Goal: Use online tool/utility: Utilize a website feature to perform a specific function

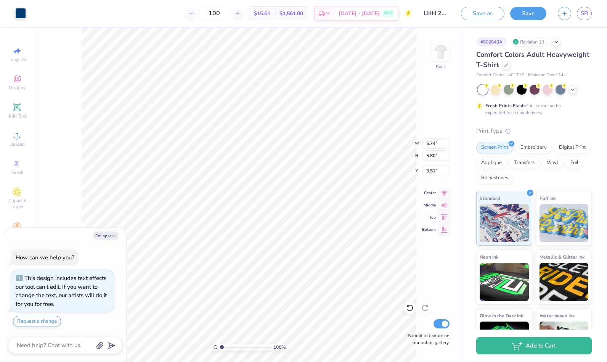
type textarea "x"
type input "5.22"
click at [408, 305] on icon at bounding box center [409, 308] width 6 height 7
type textarea "x"
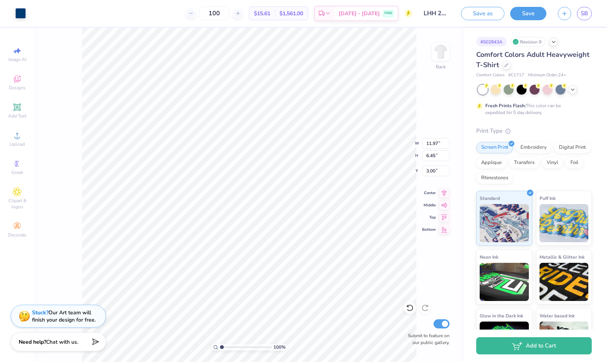
type input "11.97"
type input "6.45"
type input "3.00"
click at [408, 307] on icon at bounding box center [410, 308] width 8 height 8
type input "9.84"
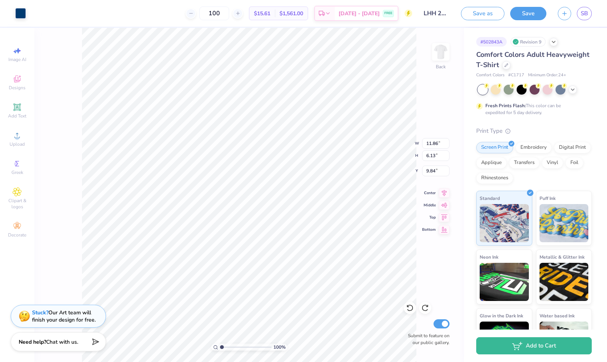
type input "11.97"
type input "6.45"
type input "3.00"
type input "11.79"
type input "6.35"
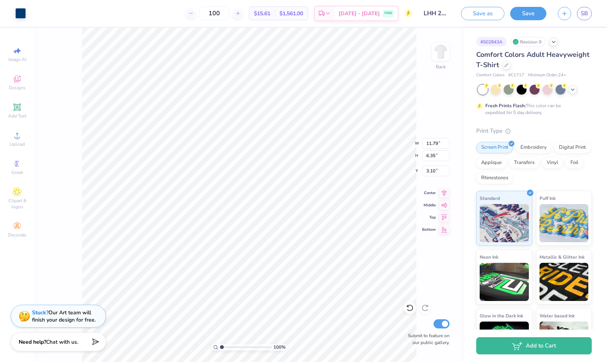
type input "3.10"
click at [408, 304] on icon at bounding box center [410, 308] width 8 height 8
type input "11.97"
type input "6.45"
type input "3.00"
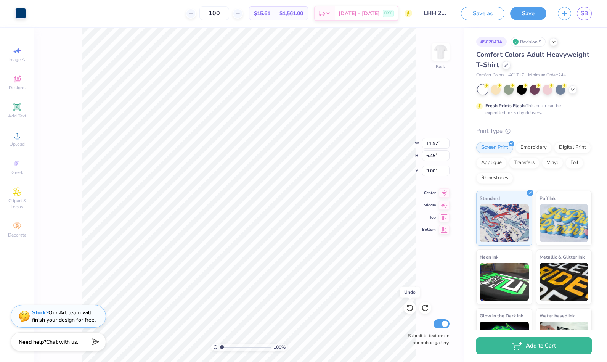
click at [408, 304] on icon at bounding box center [410, 308] width 8 height 8
click at [425, 306] on icon at bounding box center [425, 308] width 8 height 8
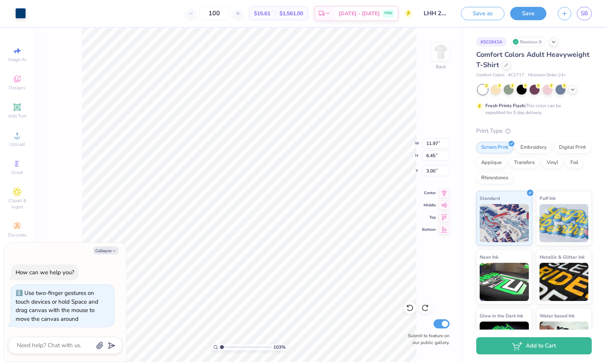
type input "1.02665877476229"
type textarea "x"
type input "1.02773330650219"
type textarea "x"
type input "1.02773333101752"
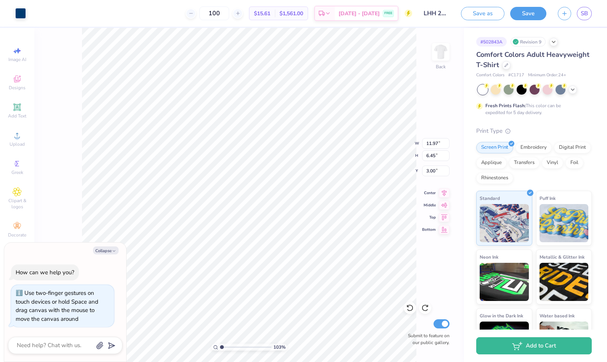
type textarea "x"
type input "1.02773333101752"
type textarea "x"
type input "1.02773333101752"
type textarea "x"
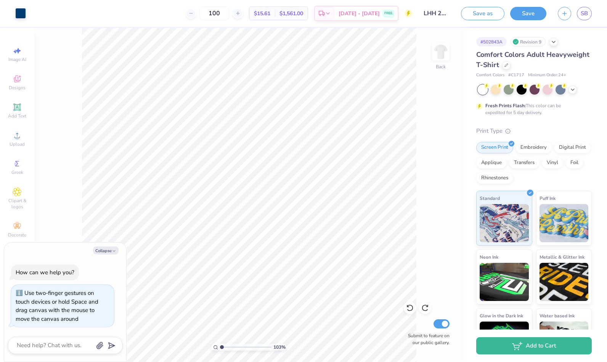
type input "1.02773333101752"
type textarea "x"
type input "1.02773333101752"
type textarea "x"
type input "1.02773333101752"
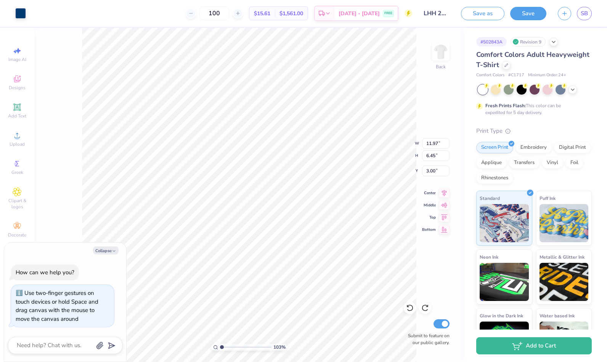
type textarea "x"
type input "1.02773333101752"
type textarea "x"
type input "1.02773333101752"
type textarea "x"
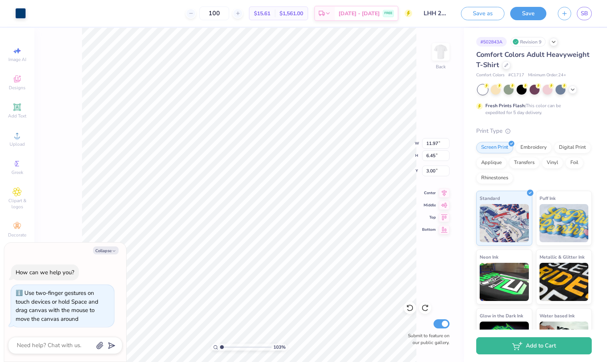
type input "1.02773333101752"
type textarea "x"
type input "1.02773333101752"
type textarea "x"
type input "1.02773333101752"
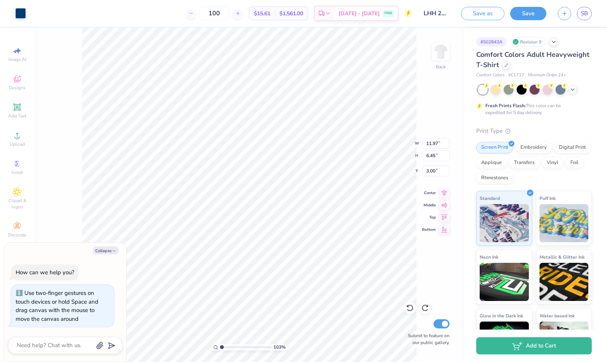
type textarea "x"
type input "1.02773333101752"
type textarea "x"
click at [408, 304] on icon at bounding box center [410, 308] width 8 height 8
type input "1.02773333101752"
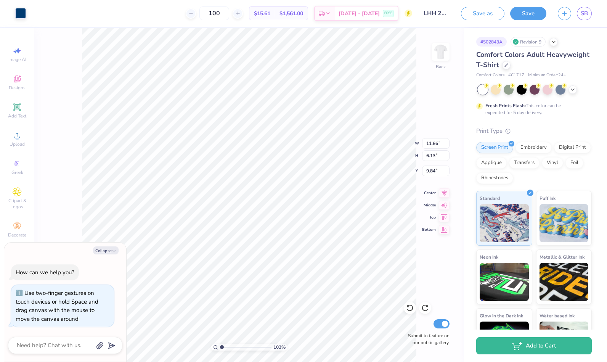
type textarea "x"
type input "1.02773333101752"
type textarea "x"
type input "1.02773333101752"
type textarea "x"
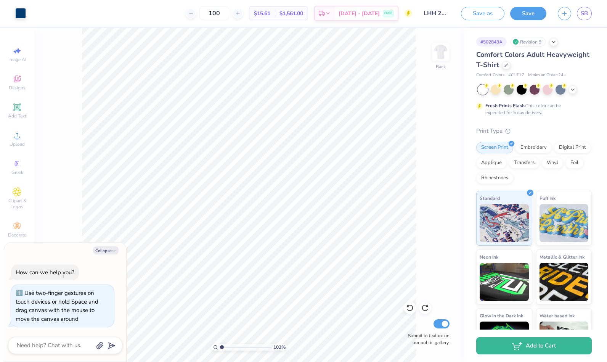
type input "1.02773333101752"
type textarea "x"
type input "1.02773333101752"
type textarea "x"
type input "1.02773333101752"
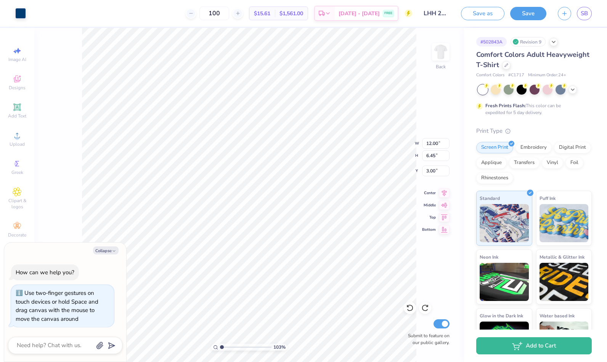
type textarea "x"
type input "4.73"
type input "1.02773333101752"
type textarea "x"
type input "1.02773333101752"
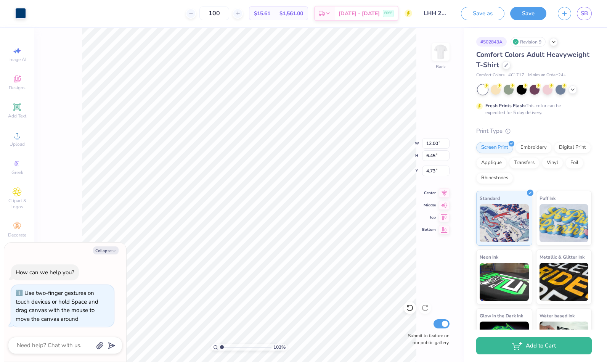
type textarea "x"
type input "1.02773333101752"
type textarea "x"
type input "3.43"
type input "1.02773333101752"
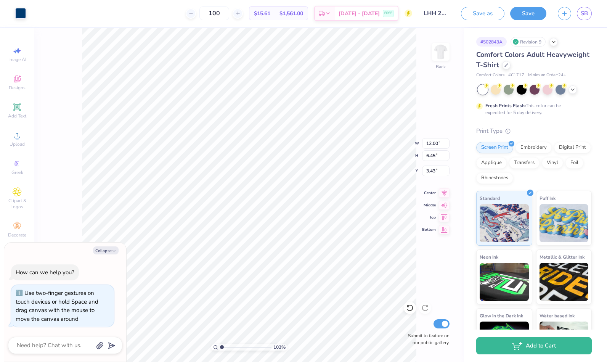
type textarea "x"
type input "1.02773333101752"
type textarea "x"
type input "1.02773333101752"
type textarea "x"
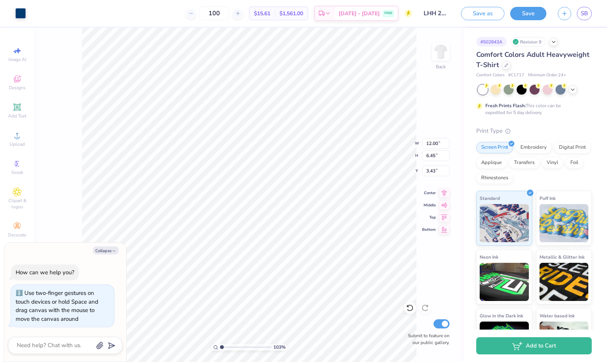
click at [409, 307] on icon at bounding box center [410, 308] width 8 height 8
type input "1.02773333101752"
type textarea "x"
type input "4.73"
click at [409, 307] on icon at bounding box center [410, 308] width 8 height 8
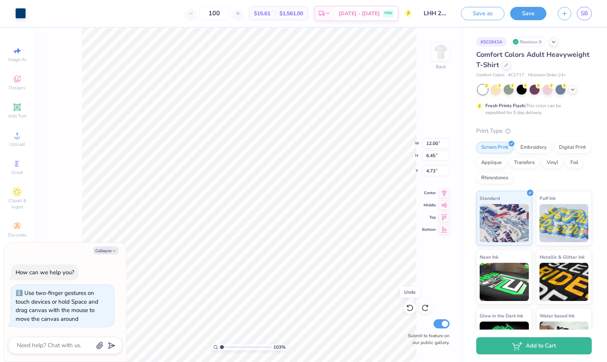
type input "1.02773333101752"
type textarea "x"
click at [409, 307] on icon at bounding box center [410, 308] width 8 height 8
type input "1.02773333101752"
type textarea "x"
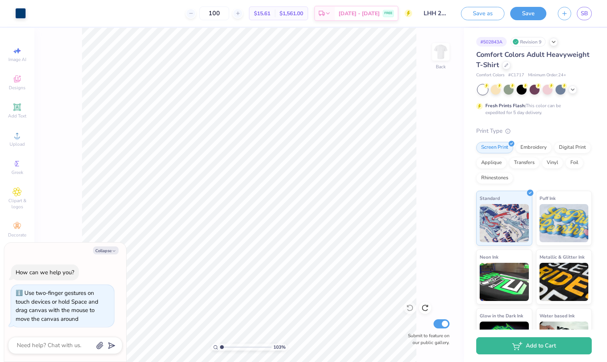
type input "1.02773333101752"
type textarea "x"
type input "1.02773333101752"
type textarea "x"
type input "1.02773333101752"
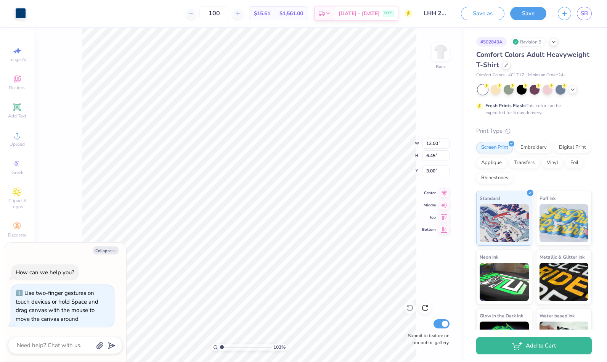
type textarea "x"
type input "1.02773333101752"
type textarea "x"
type input "1.02773333101752"
type textarea "x"
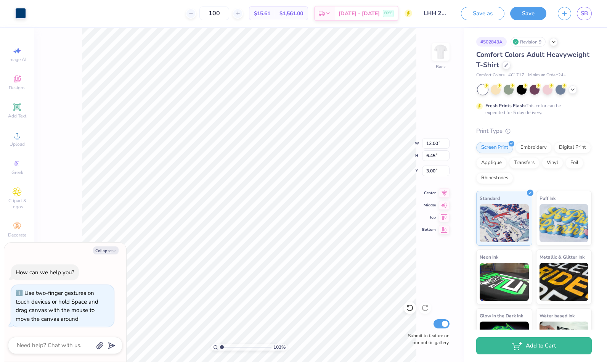
type input "1.02773333101752"
type textarea "x"
type input "1.02773333101752"
type textarea "x"
type input "1.02773333101752"
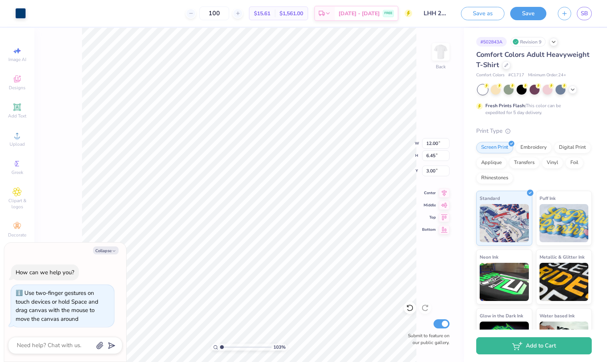
type textarea "x"
type input "1.02773333101752"
type textarea "x"
type input "11.72"
type input "6.29"
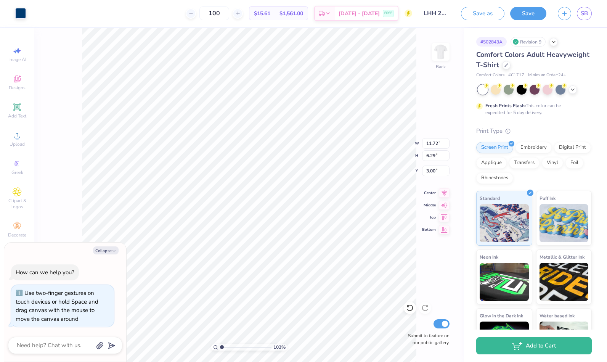
click at [409, 306] on icon at bounding box center [410, 308] width 8 height 8
type input "1.02773333101752"
type textarea "x"
type input "12.00"
type input "6.45"
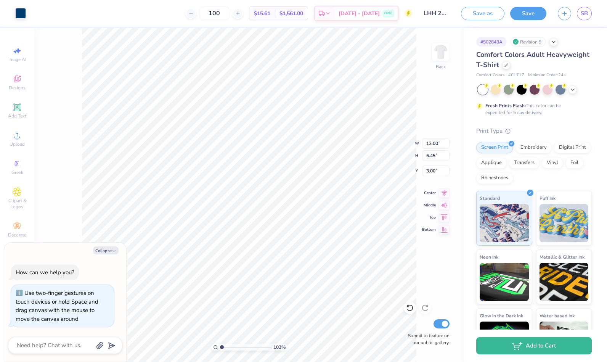
click at [409, 306] on icon at bounding box center [410, 308] width 8 height 8
type input "1.02773333101752"
type textarea "x"
click at [409, 306] on icon at bounding box center [410, 308] width 8 height 8
type input "1.02773333101752"
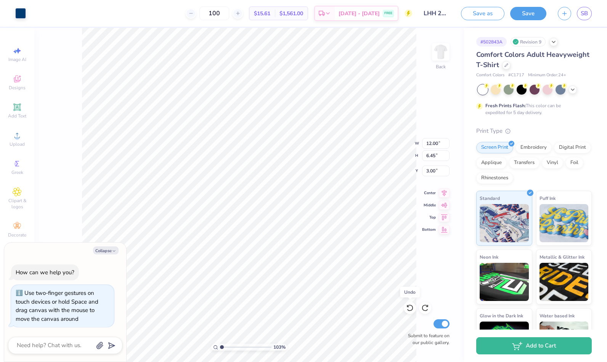
type textarea "x"
type input "1.02773333101752"
type textarea "x"
click at [18, 52] on icon at bounding box center [18, 51] width 5 height 6
type input "1.02773333101752"
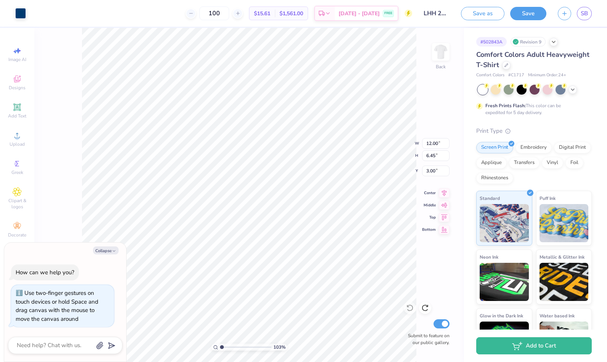
type textarea "x"
select select "4"
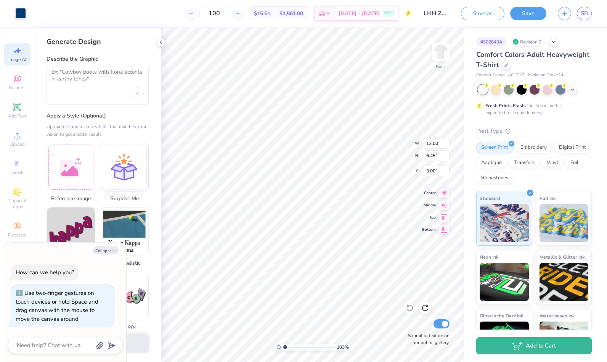
click at [107, 250] on button "Collapse" at bounding box center [106, 250] width 26 height 8
type textarea "x"
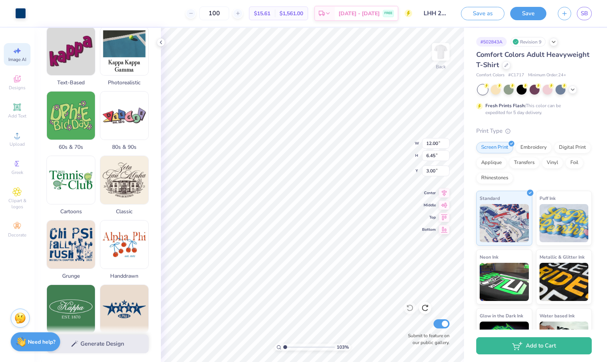
scroll to position [290, 0]
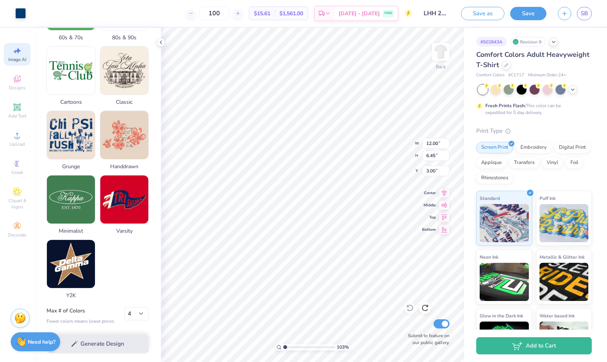
click at [121, 213] on img at bounding box center [124, 199] width 48 height 48
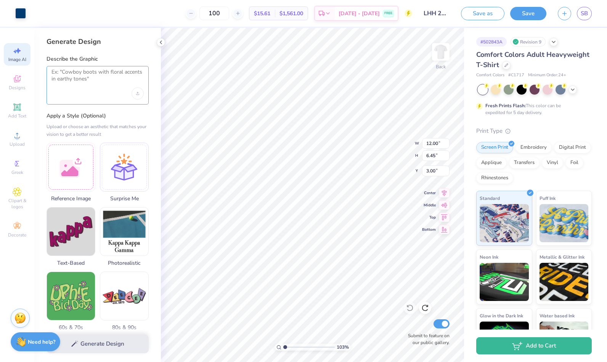
click at [59, 83] on textarea at bounding box center [97, 78] width 92 height 19
type textarea "L"
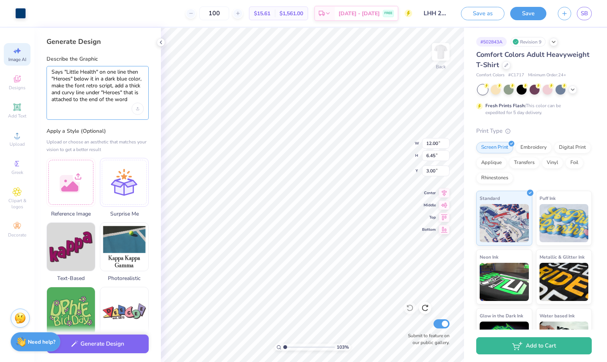
type textarea "Says "Little Health" on one line then "Heroes" below it in a dark blue color, m…"
click at [104, 348] on button "Generate Design" at bounding box center [98, 343] width 102 height 19
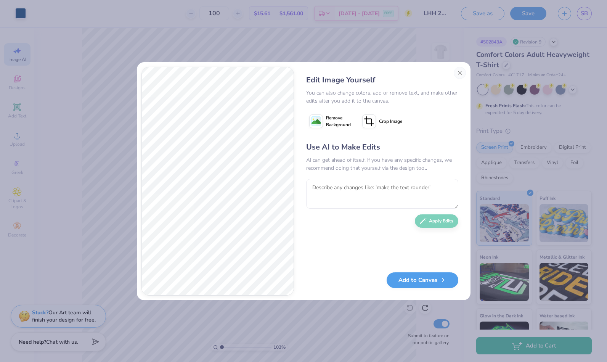
click at [372, 121] on icon at bounding box center [369, 121] width 14 height 14
click at [363, 253] on div "Use AI to Make Edits AI can get ahead of itself. If you have any specific chang…" at bounding box center [382, 202] width 152 height 123
click at [229, 311] on div "Edit Image Yourself You can also change colors, add or remove text, and make ot…" at bounding box center [303, 181] width 607 height 362
click at [461, 71] on button "Close" at bounding box center [460, 73] width 12 height 12
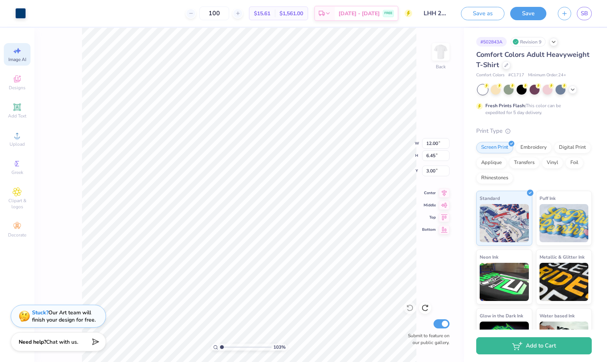
scroll to position [0, 17]
type input "1.02773333101752"
type input "2.37"
type input "1.02773333101752"
